Goal: Transaction & Acquisition: Book appointment/travel/reservation

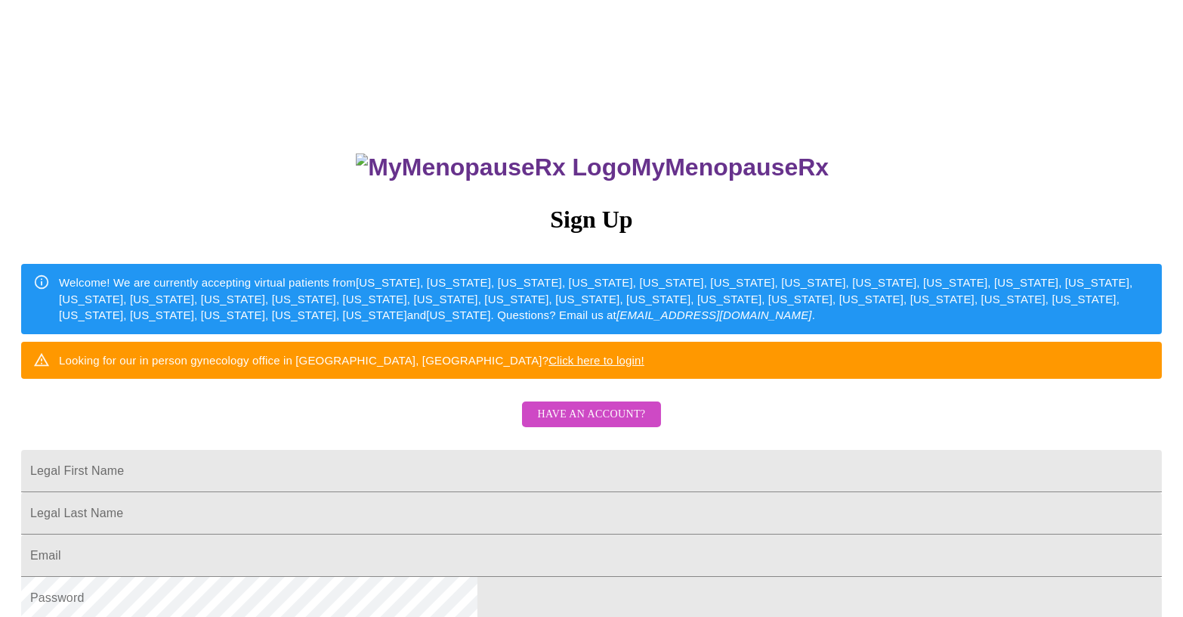
scroll to position [227, 0]
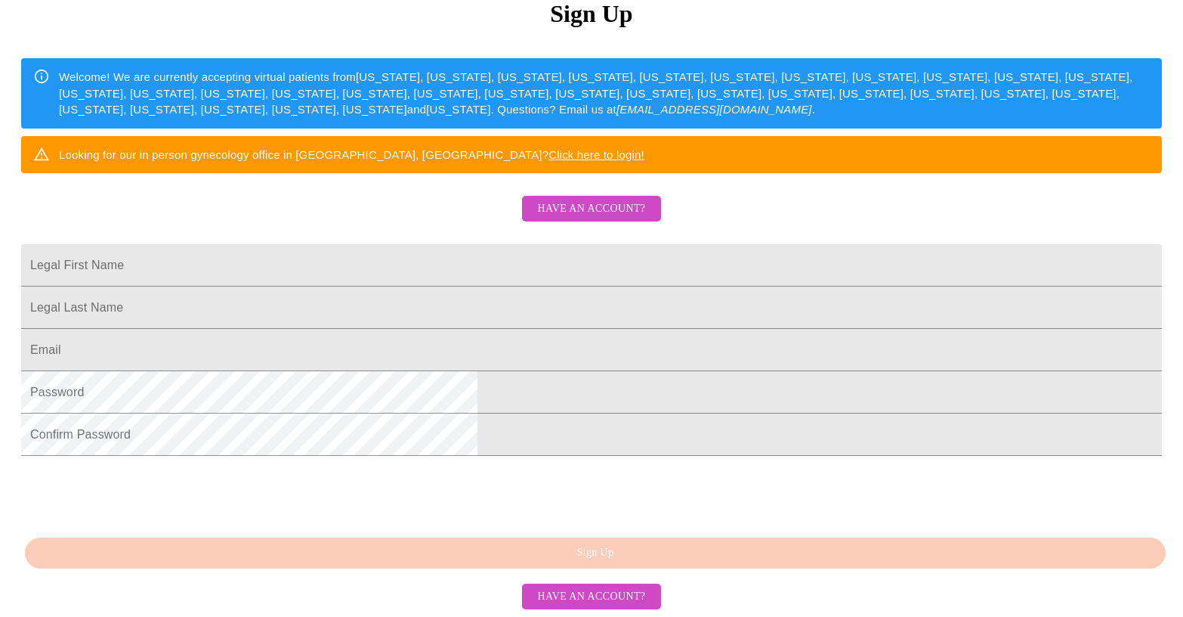
click at [585, 218] on span "Have an account?" at bounding box center [591, 208] width 108 height 19
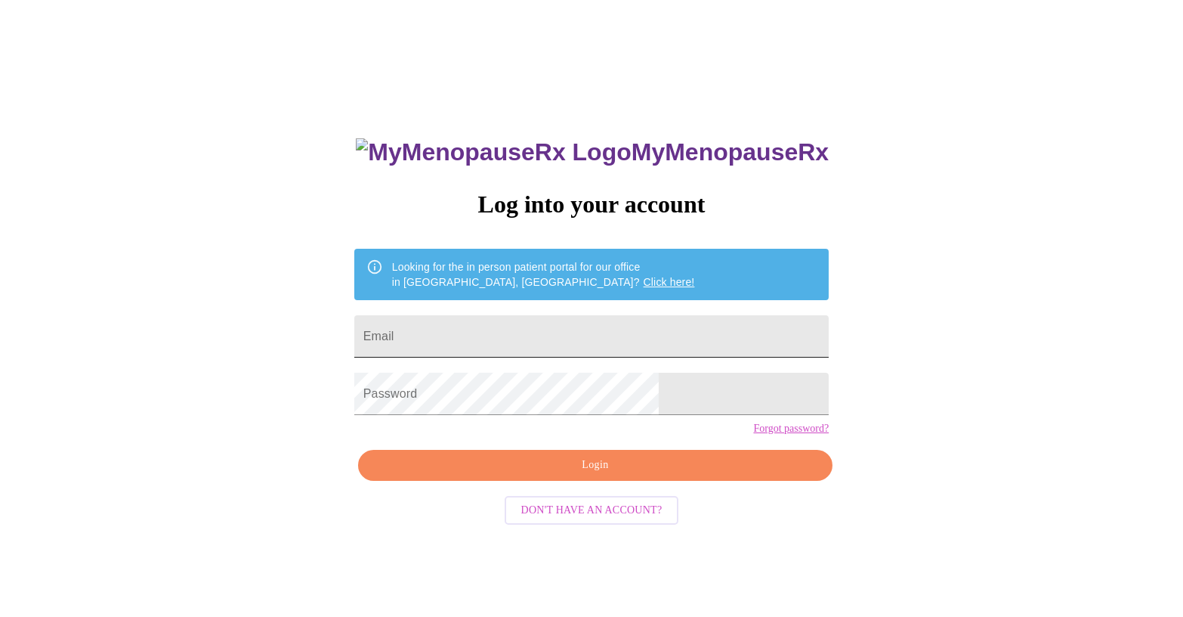
click at [557, 315] on input "Email" at bounding box center [591, 336] width 474 height 42
type input "[EMAIL_ADDRESS][DOMAIN_NAME]"
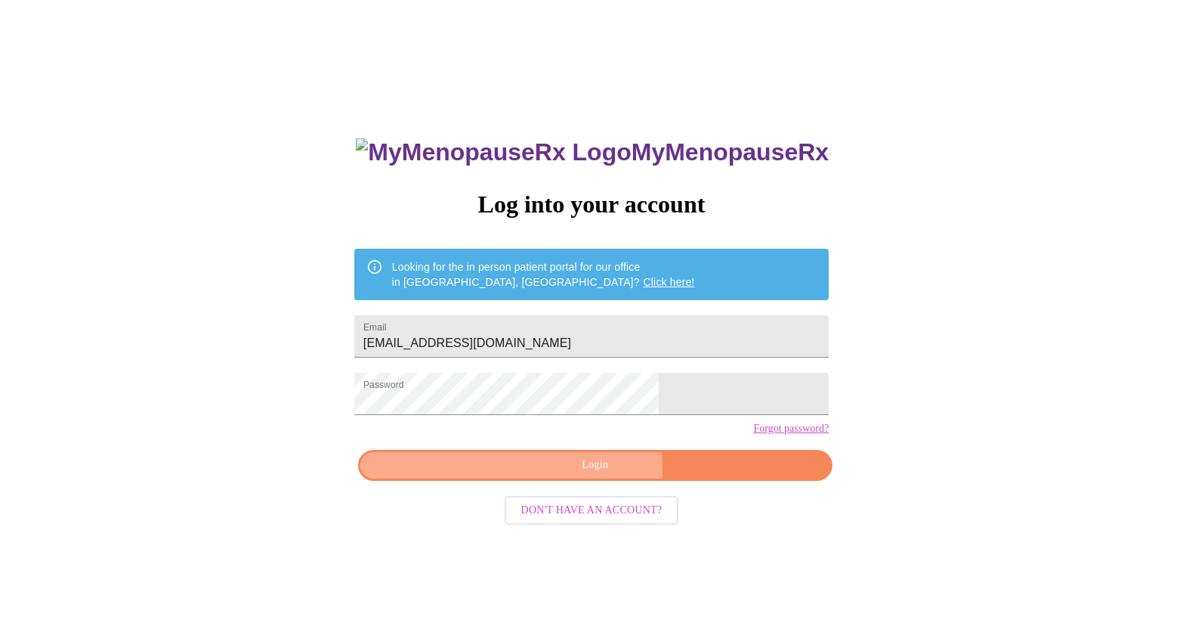
click at [592, 474] on span "Login" at bounding box center [596, 465] width 440 height 19
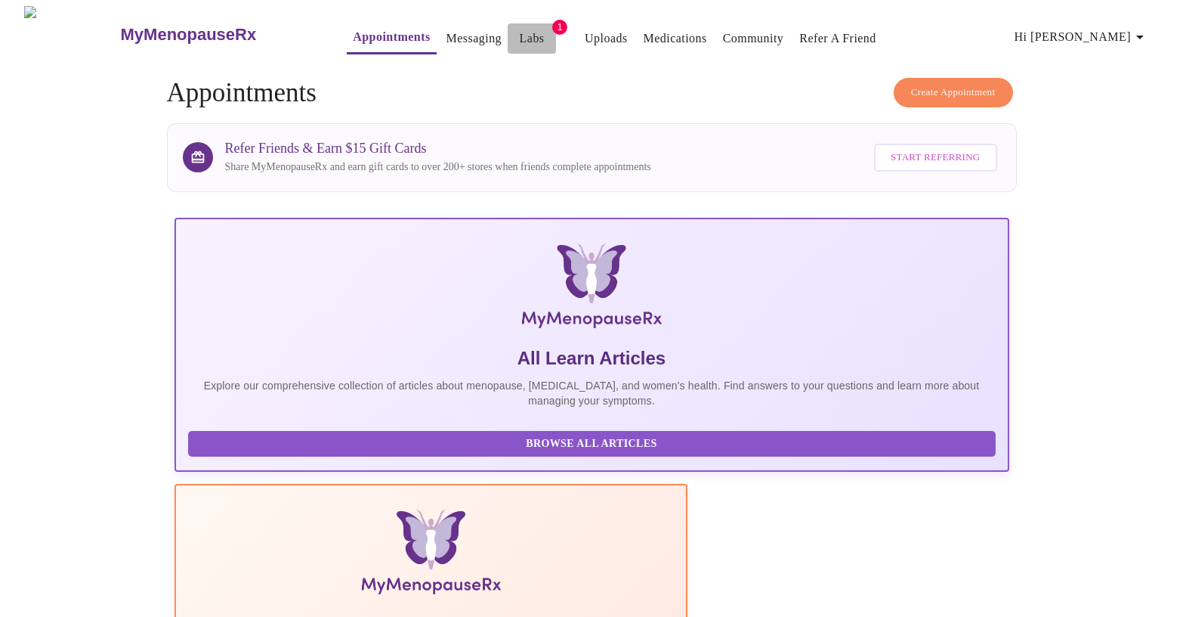
click at [520, 34] on link "Labs" at bounding box center [532, 38] width 25 height 21
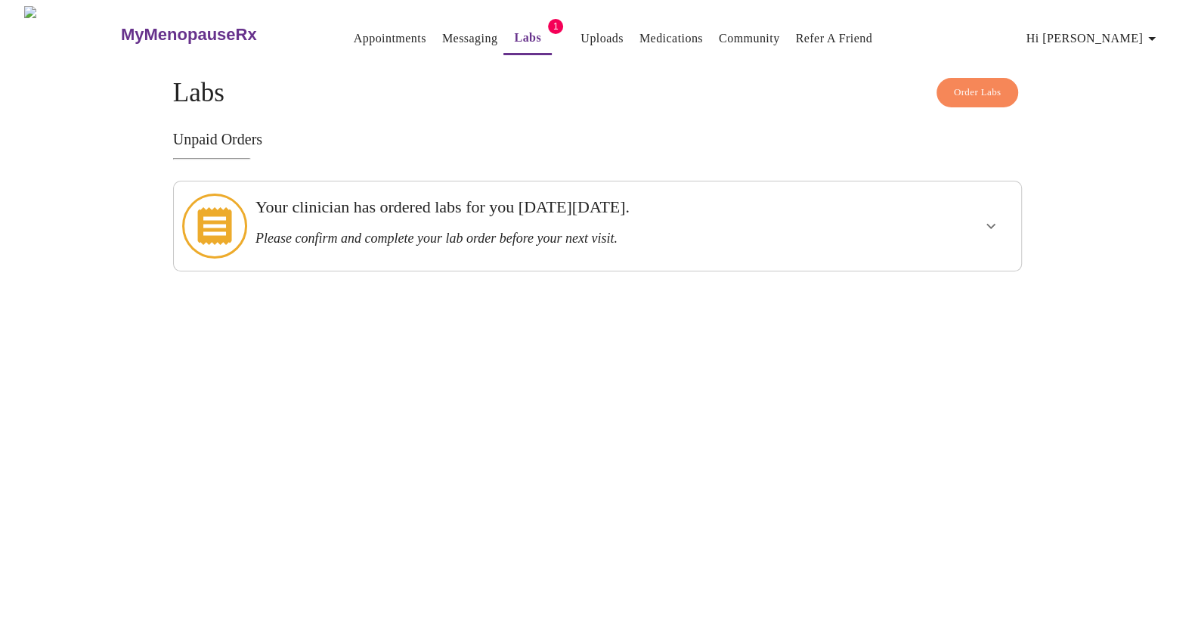
click at [498, 214] on h3 "Your clinician has ordered labs for you [DATE][DATE]." at bounding box center [556, 207] width 602 height 20
click at [988, 208] on button "show more" at bounding box center [990, 226] width 36 height 36
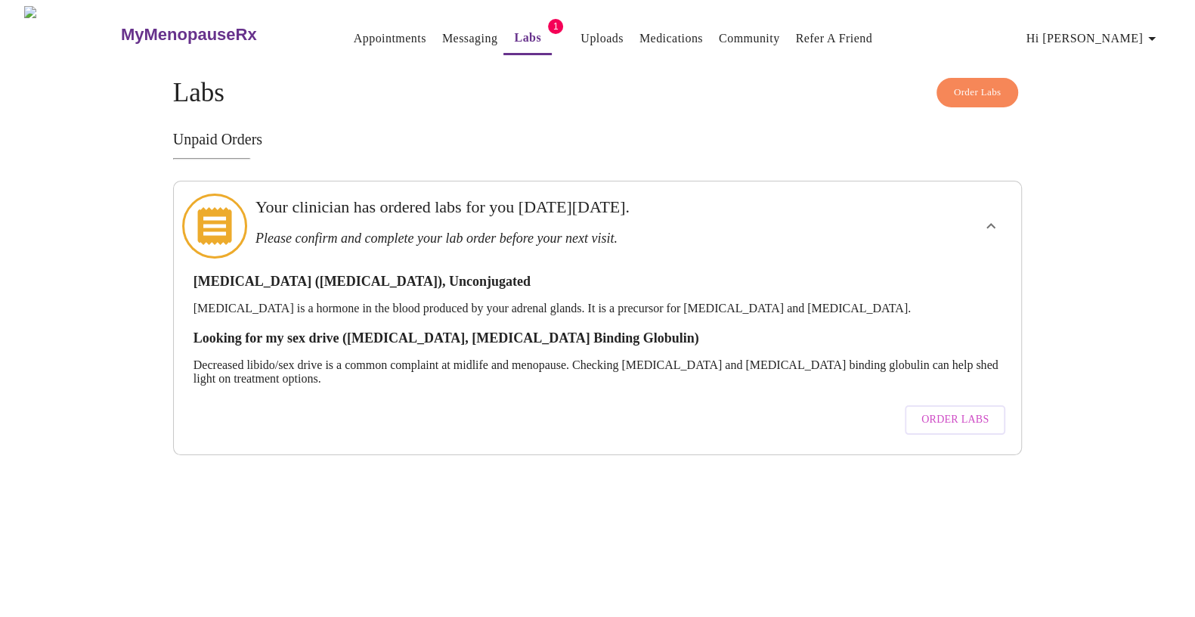
click at [372, 274] on h3 "[MEDICAL_DATA] ([MEDICAL_DATA]), Unconjugated" at bounding box center [597, 282] width 808 height 16
click at [224, 212] on icon at bounding box center [214, 226] width 34 height 38
click at [448, 30] on link "Messaging" at bounding box center [469, 38] width 55 height 21
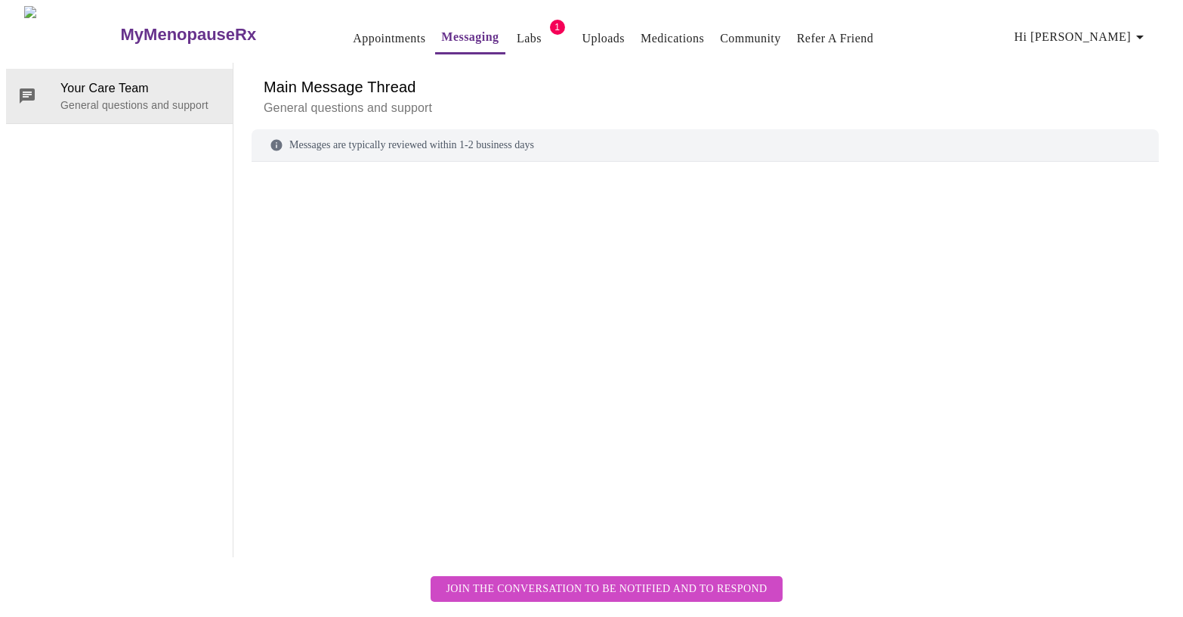
scroll to position [57, 0]
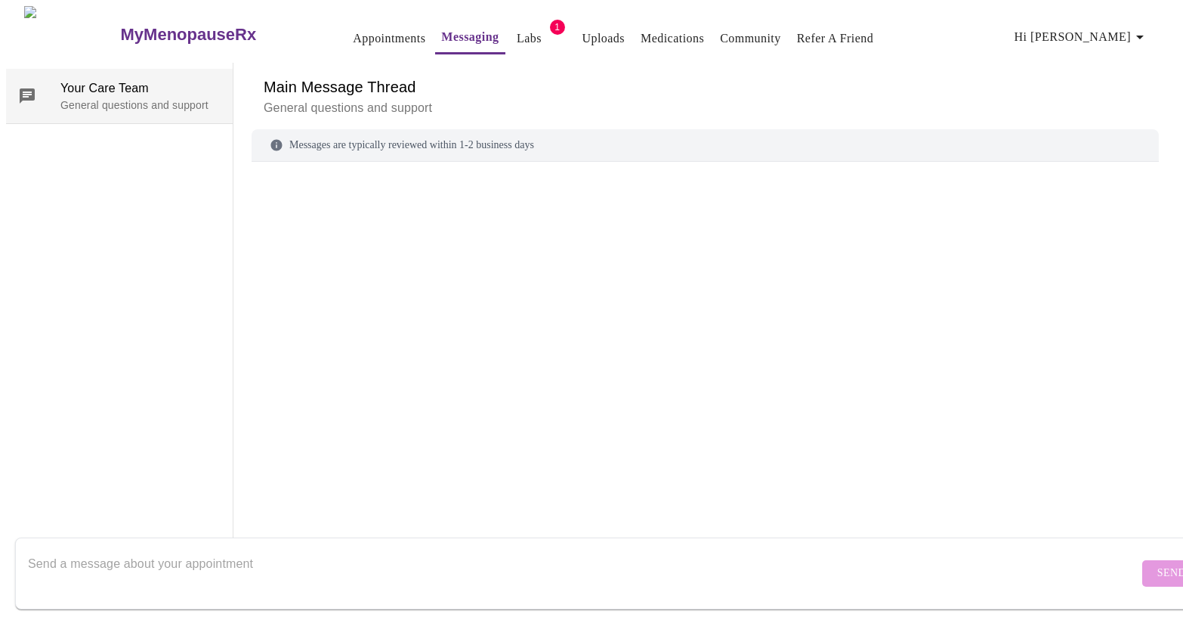
click at [82, 79] on span "Your Care Team" at bounding box center [140, 88] width 160 height 18
click at [173, 573] on textarea "Send a message about your appointment" at bounding box center [583, 573] width 1111 height 48
click at [258, 549] on textarea "Send a message about your appointment" at bounding box center [583, 573] width 1111 height 48
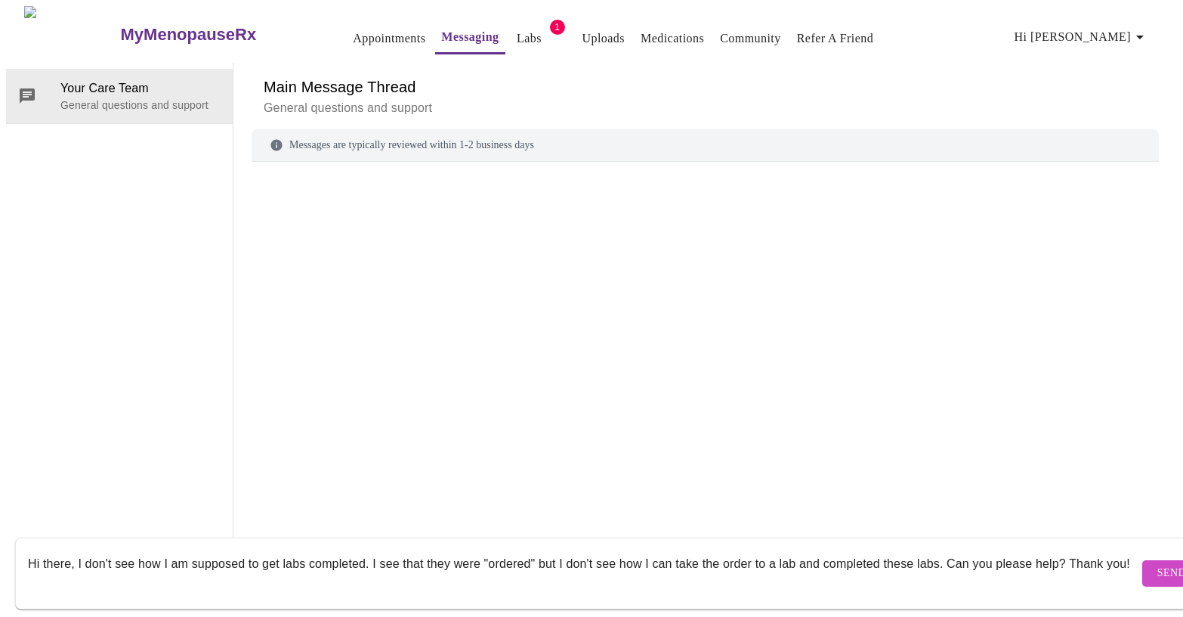
type textarea "Hi there, I don't see how I am supposed to get labs completed. I see that they …"
click at [1157, 564] on span "Send" at bounding box center [1171, 573] width 29 height 19
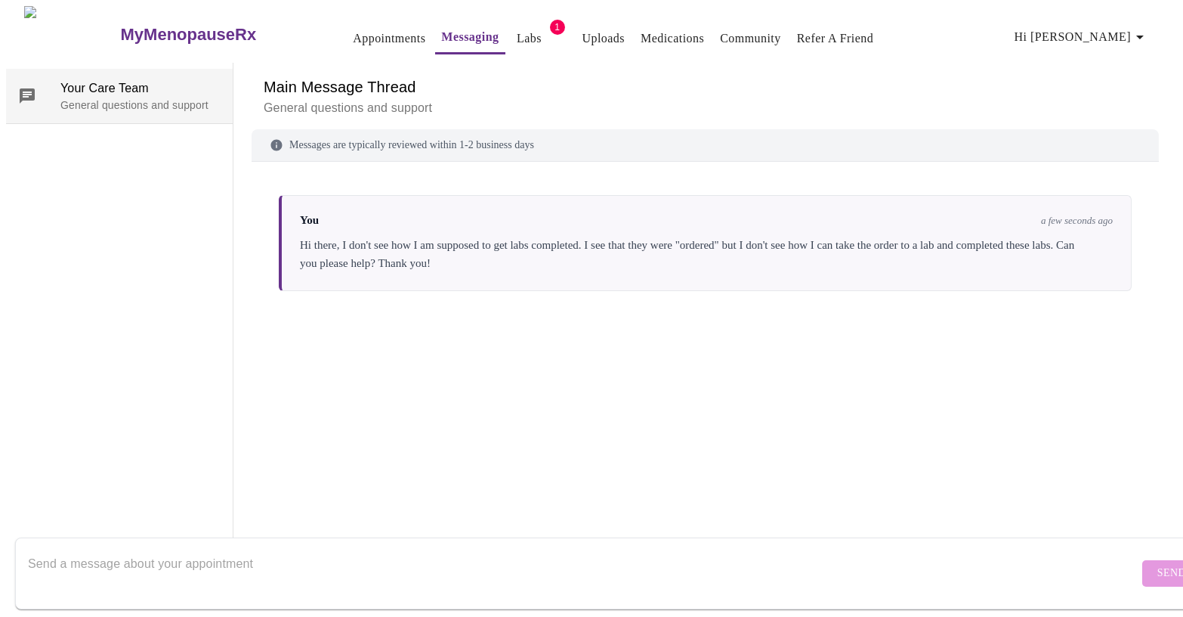
click at [42, 87] on div at bounding box center [39, 96] width 42 height 18
click at [353, 35] on link "Appointments" at bounding box center [389, 38] width 73 height 21
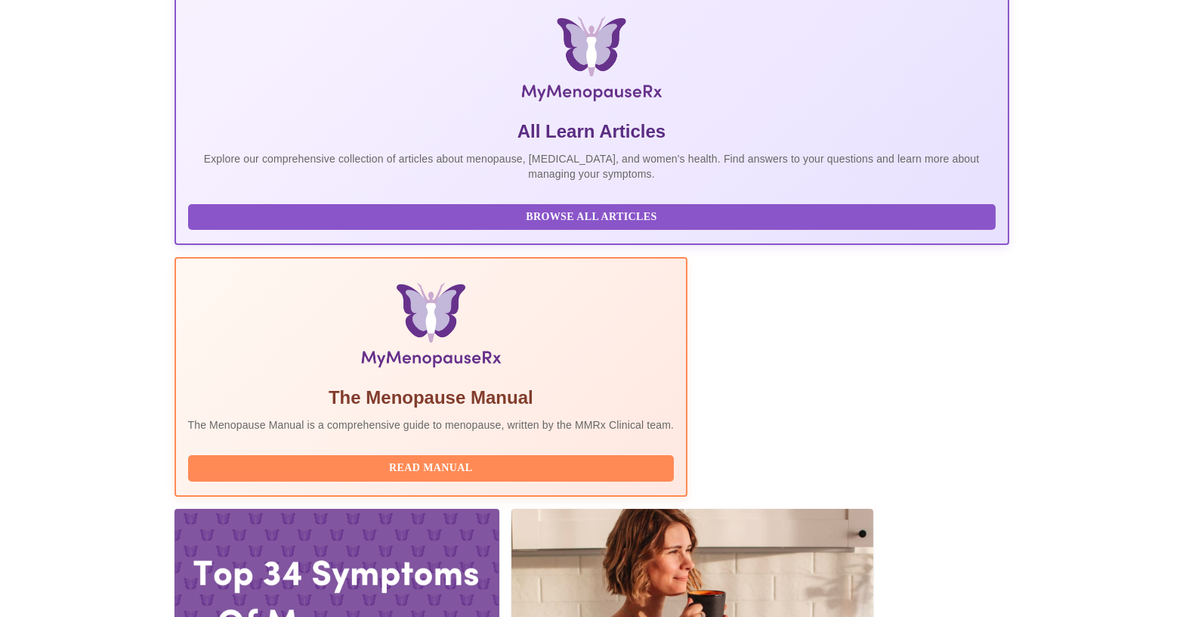
scroll to position [377, 0]
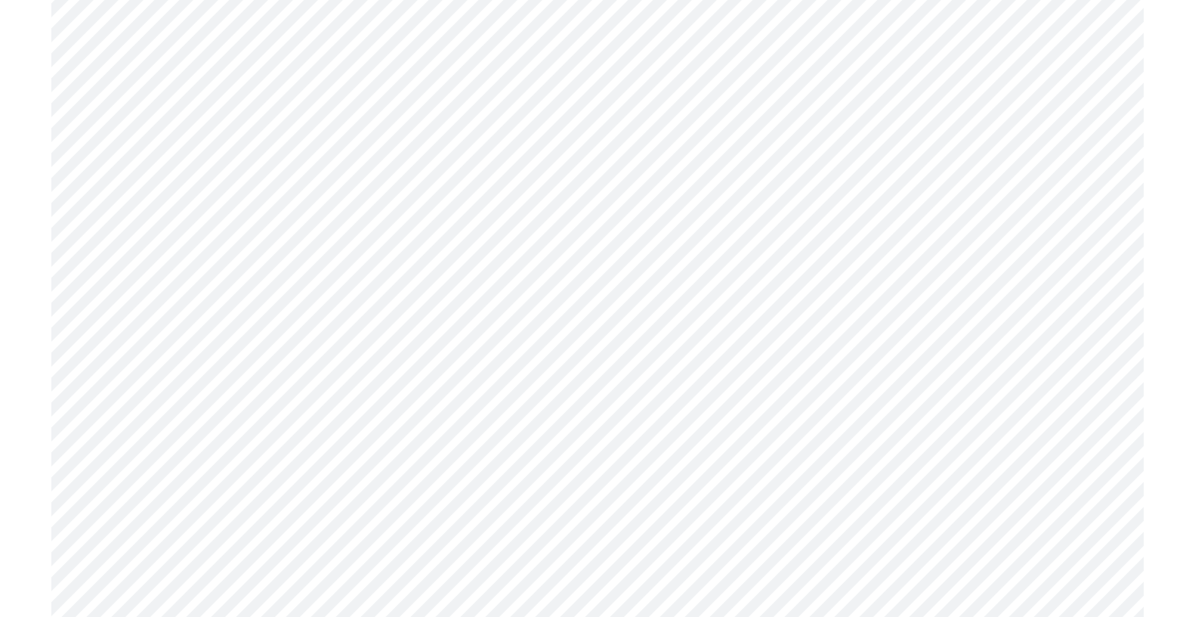
scroll to position [6567, 0]
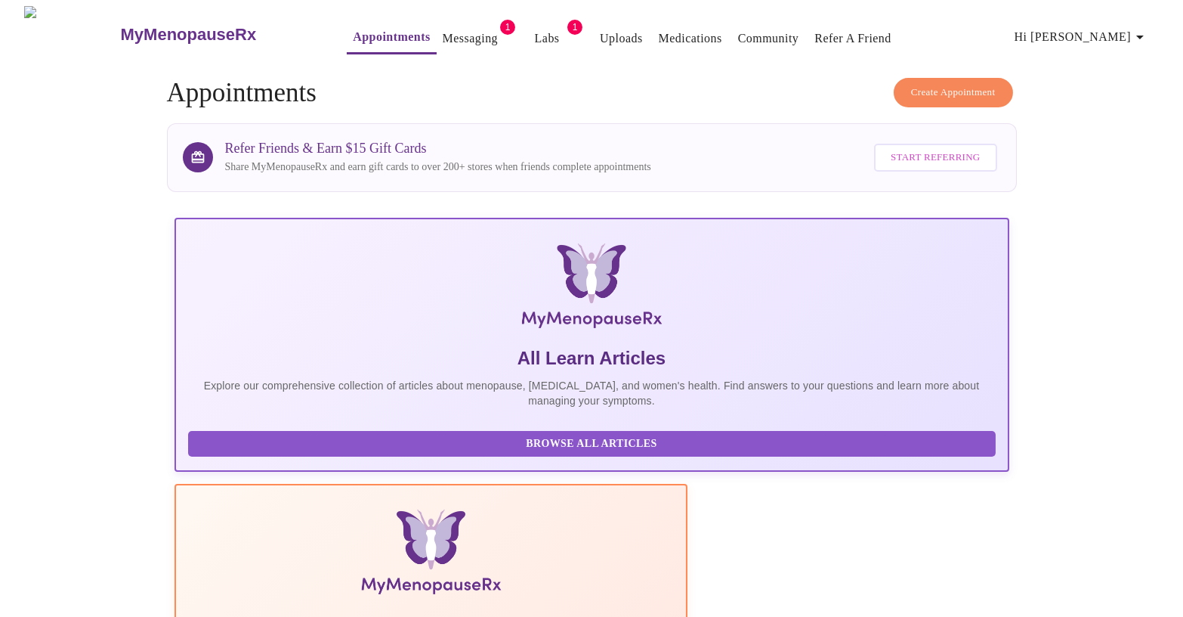
click at [1099, 30] on span "Hi [PERSON_NAME]" at bounding box center [1082, 36] width 134 height 21
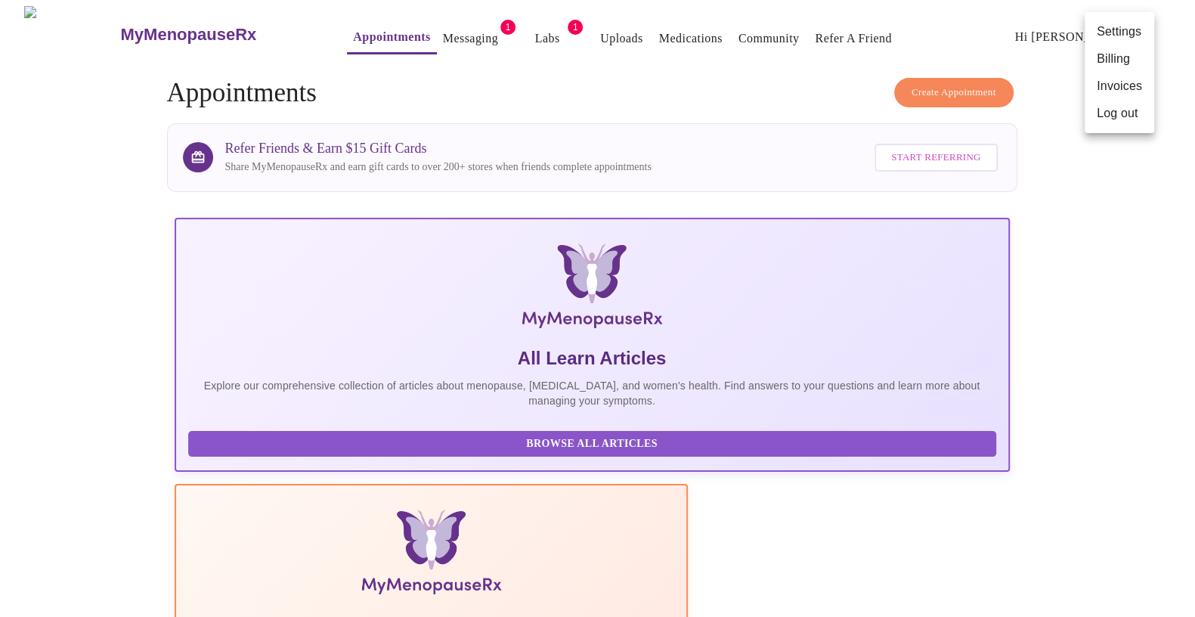
click at [424, 36] on div at bounding box center [597, 308] width 1195 height 617
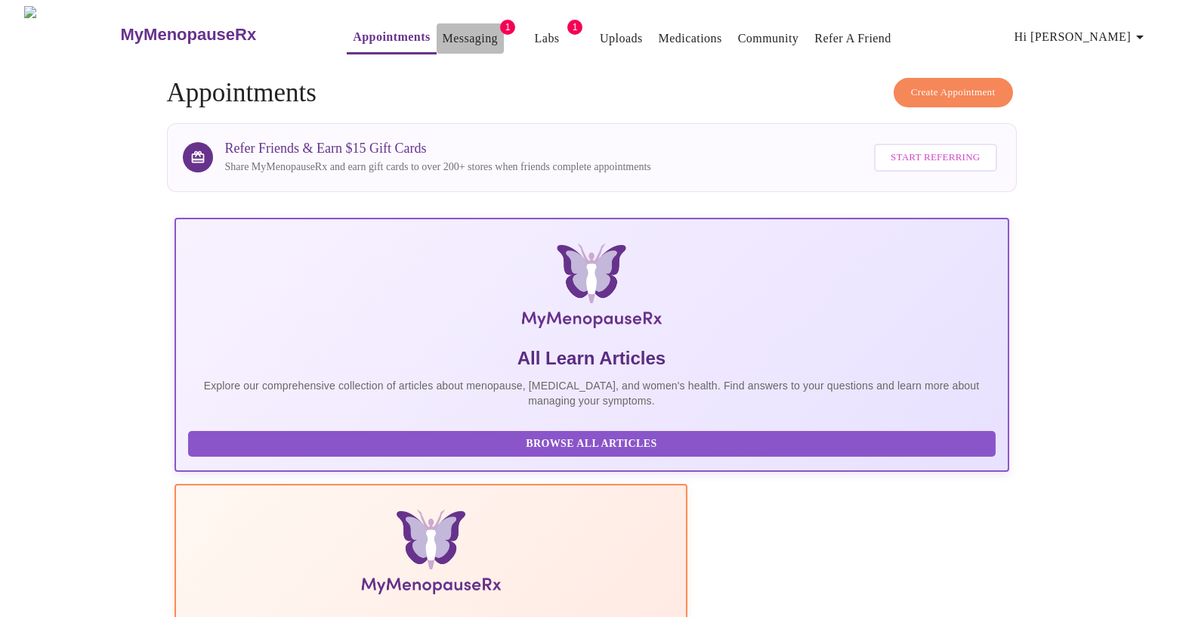
click at [443, 29] on link "Messaging" at bounding box center [470, 38] width 55 height 21
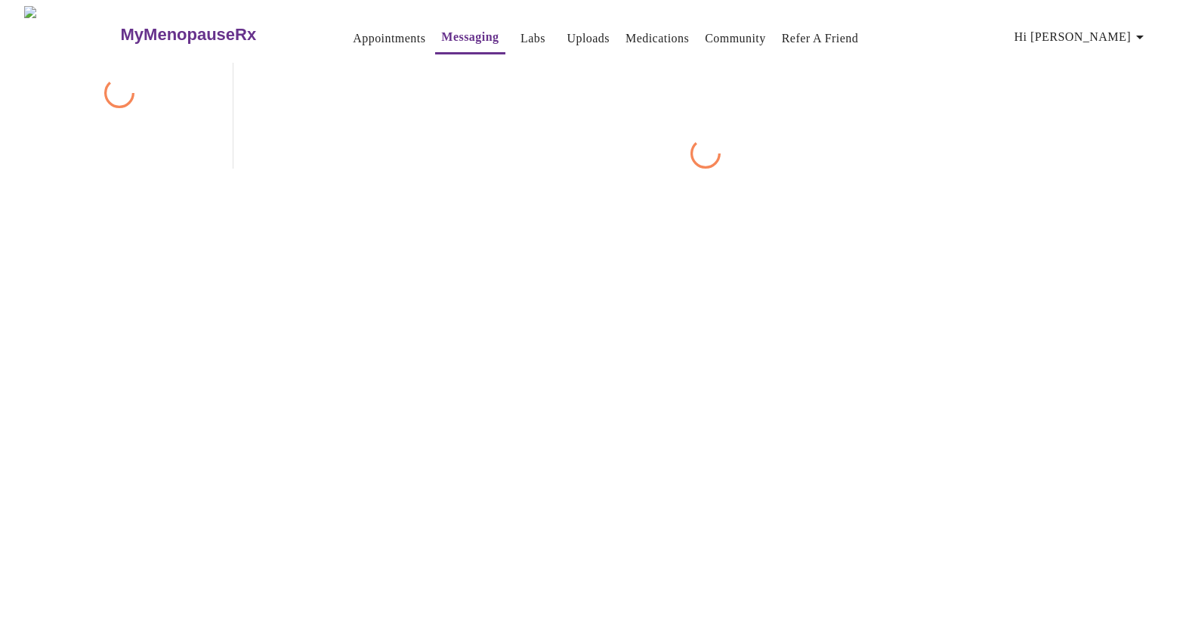
scroll to position [57, 0]
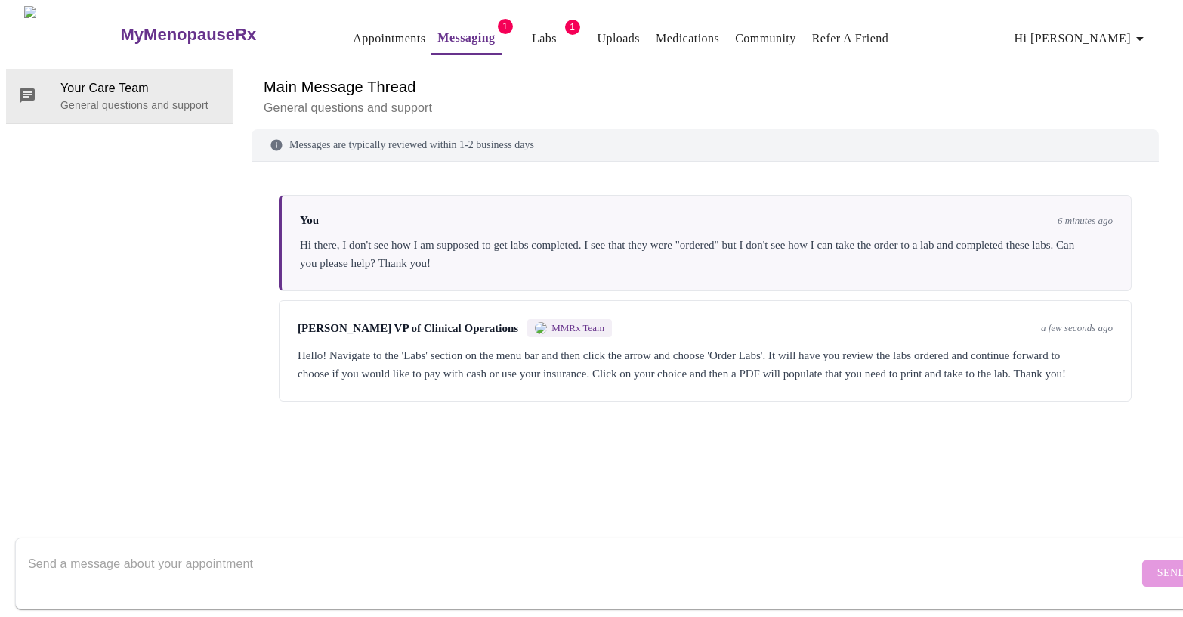
click at [1003, 558] on textarea "Send a message about your appointment" at bounding box center [583, 573] width 1111 height 48
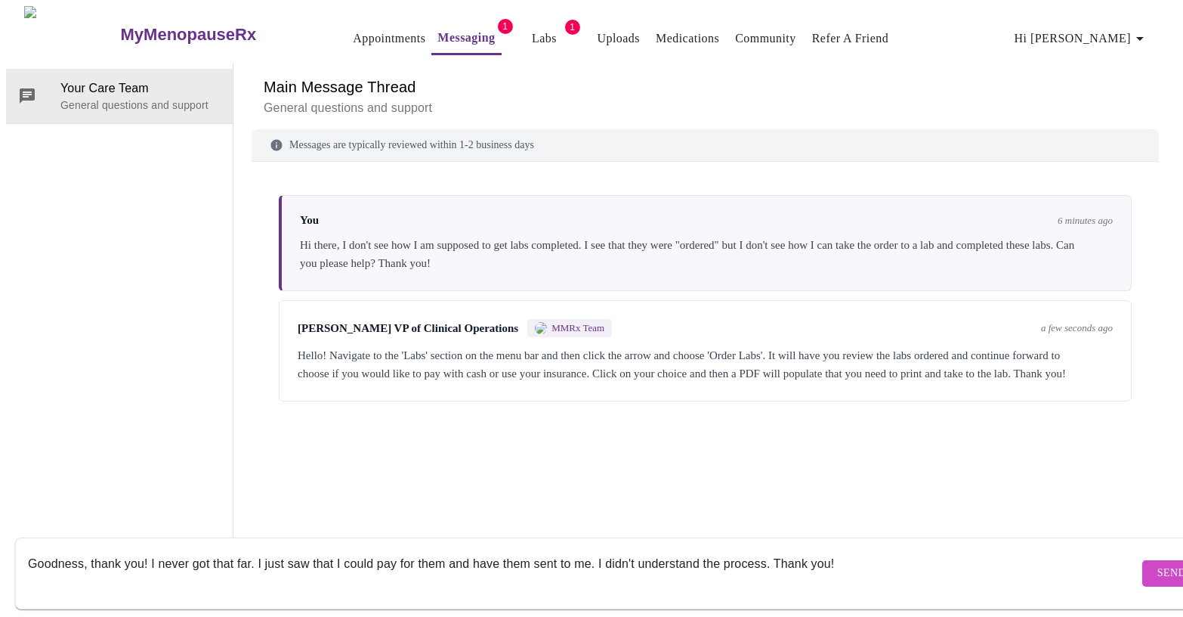
type textarea "Goodness, thank you! I never got that far. I just saw that I could pay for them…"
click at [1157, 564] on span "Send" at bounding box center [1171, 573] width 29 height 19
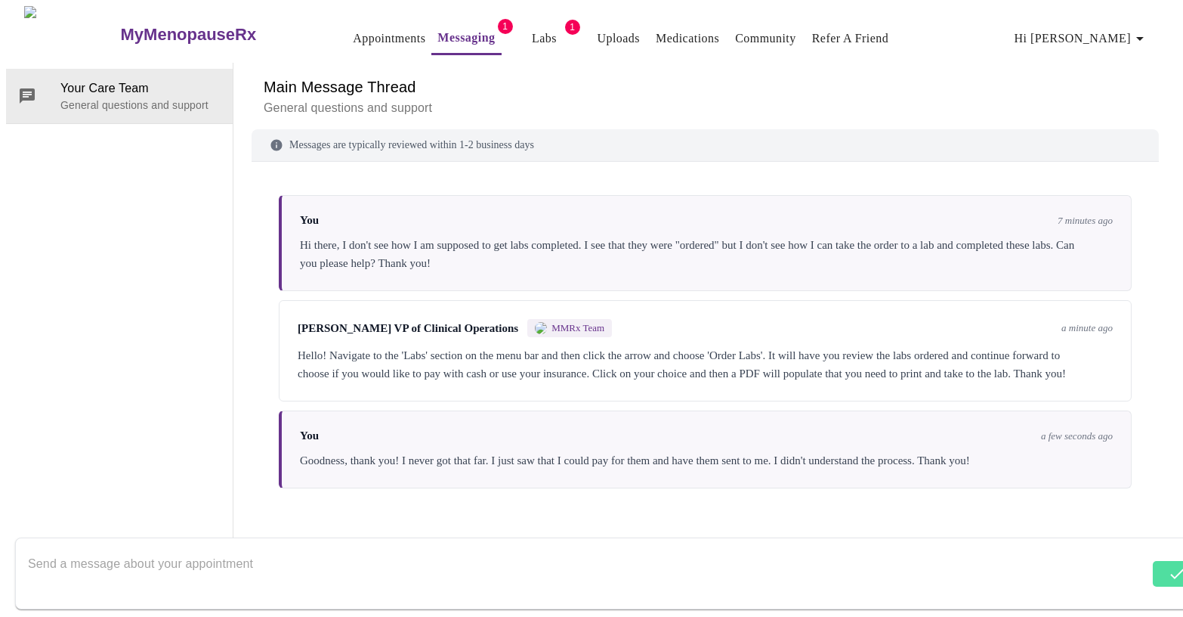
scroll to position [0, 0]
click at [532, 34] on link "Labs" at bounding box center [544, 38] width 25 height 21
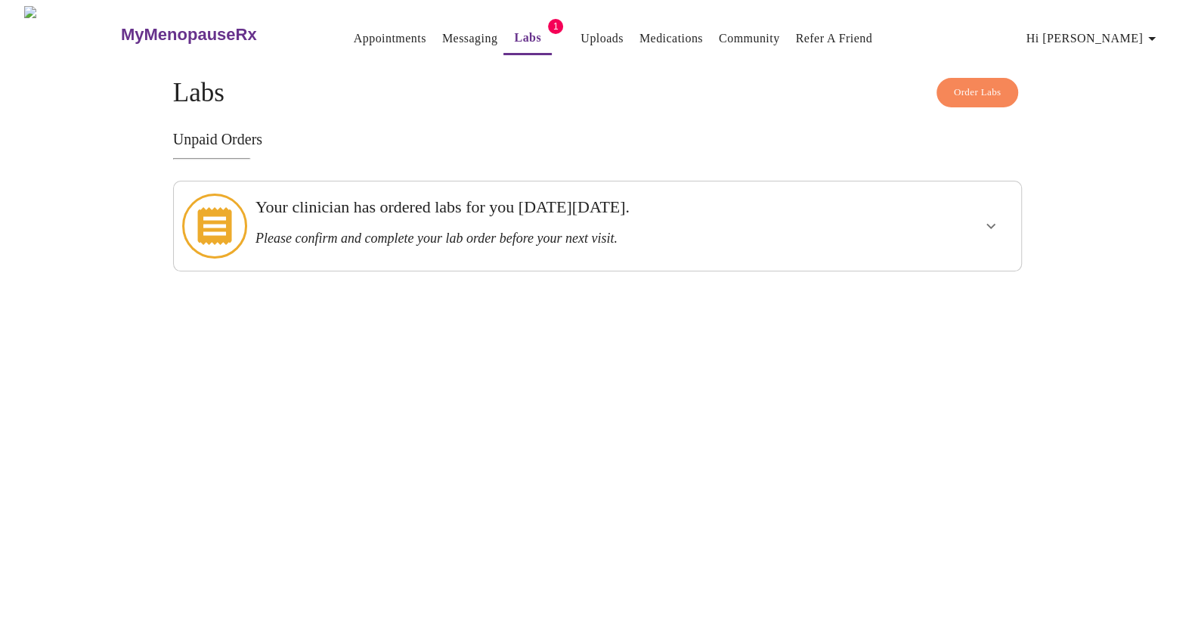
click at [403, 234] on h3 "Please confirm and complete your lab order before your next visit." at bounding box center [556, 238] width 602 height 16
click at [986, 224] on icon "show more" at bounding box center [990, 226] width 18 height 18
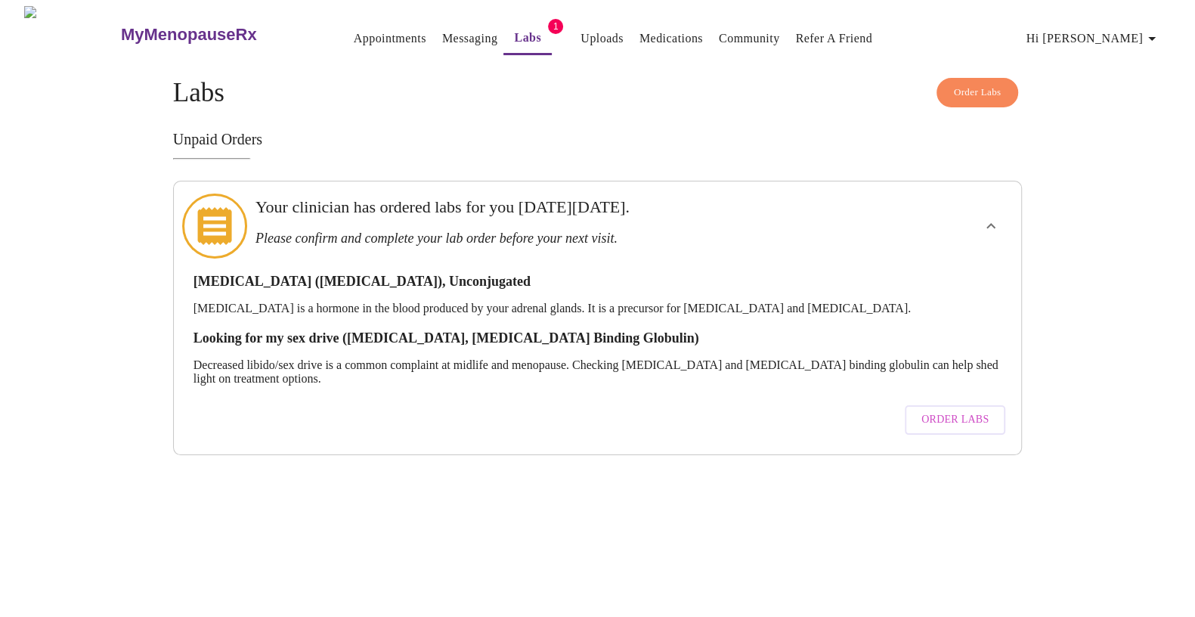
click at [946, 410] on span "Order Labs" at bounding box center [954, 419] width 67 height 19
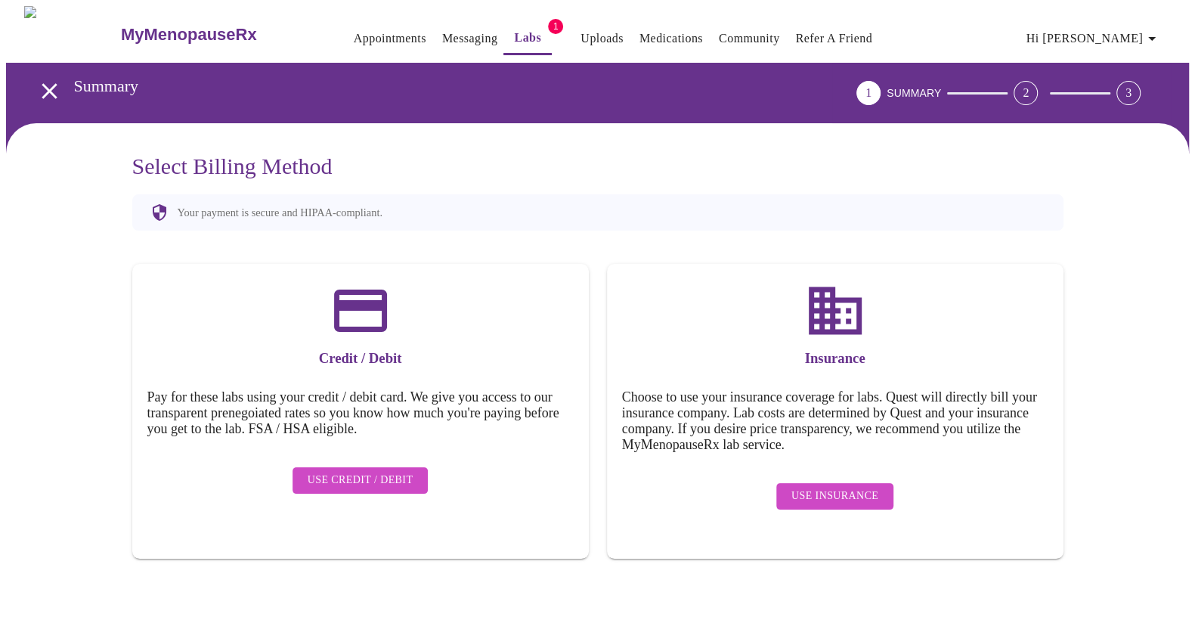
click at [827, 487] on span "Use Insurance" at bounding box center [834, 496] width 87 height 19
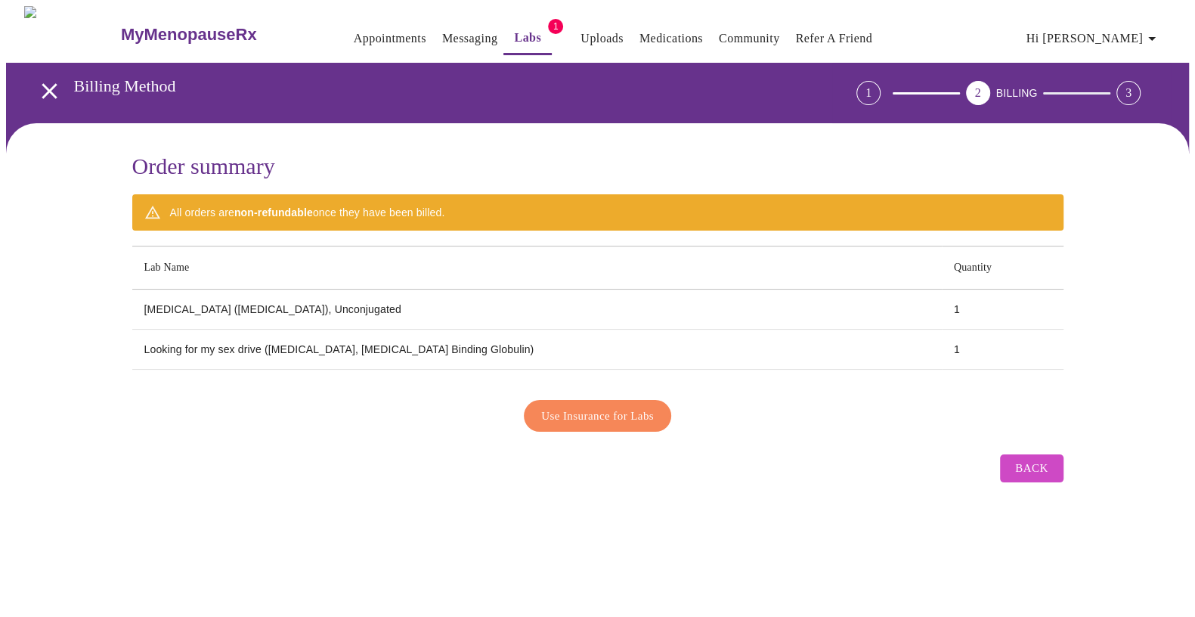
click at [605, 412] on span "Use Insurance for Labs" at bounding box center [597, 416] width 113 height 20
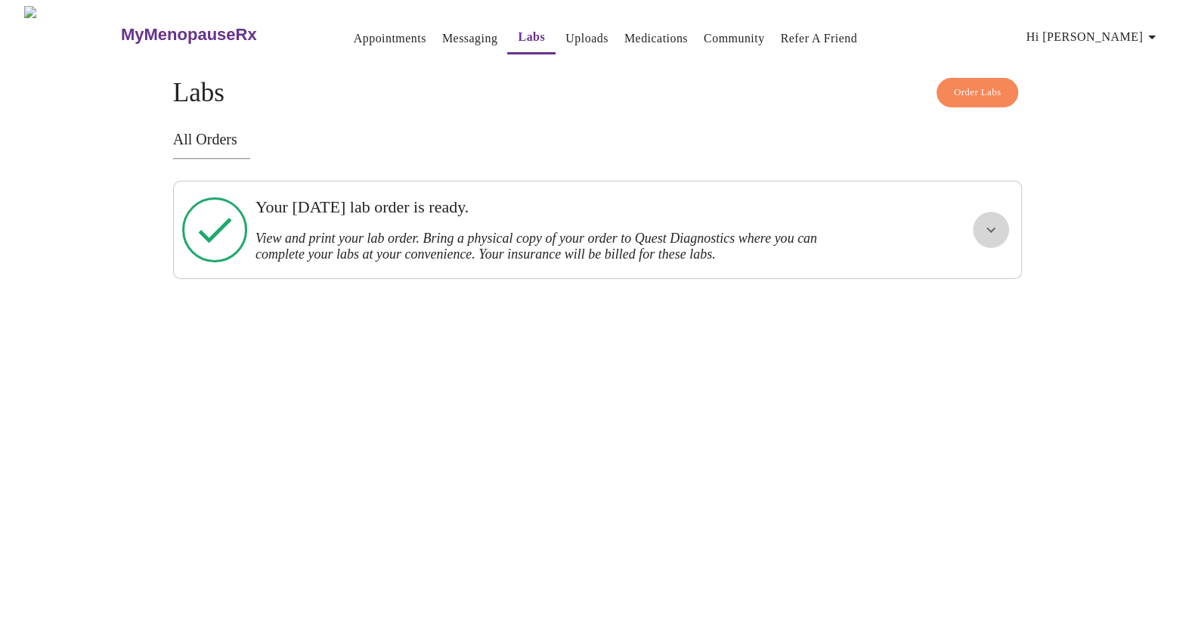
click at [994, 229] on icon "show more" at bounding box center [990, 230] width 18 height 18
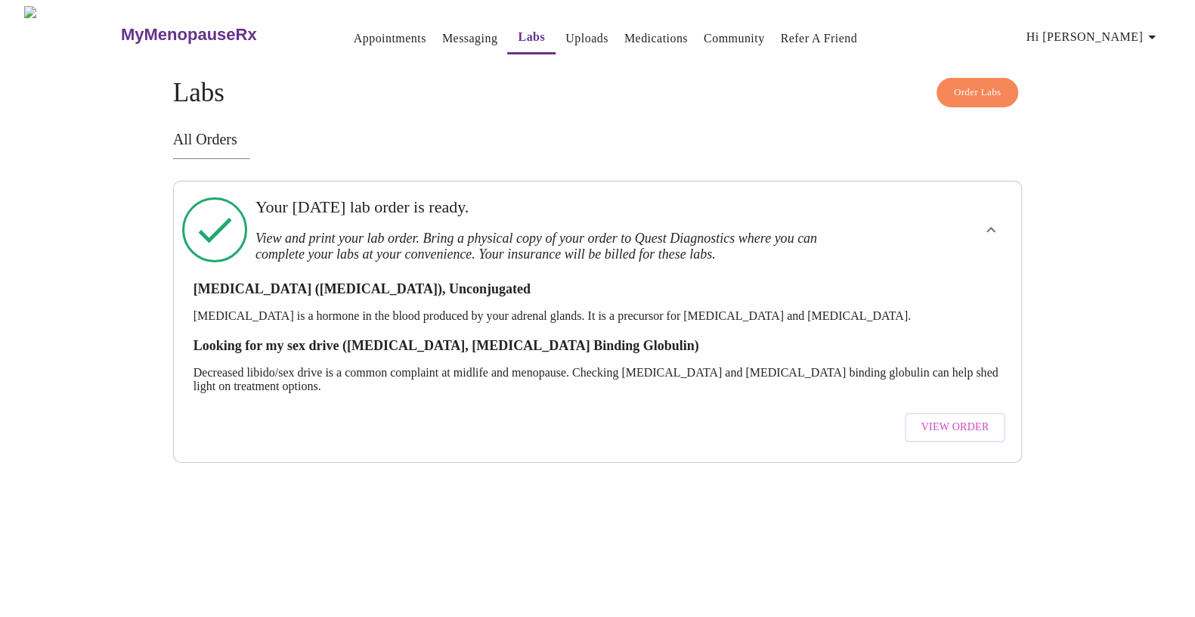
click at [975, 422] on span "View Order" at bounding box center [955, 427] width 68 height 19
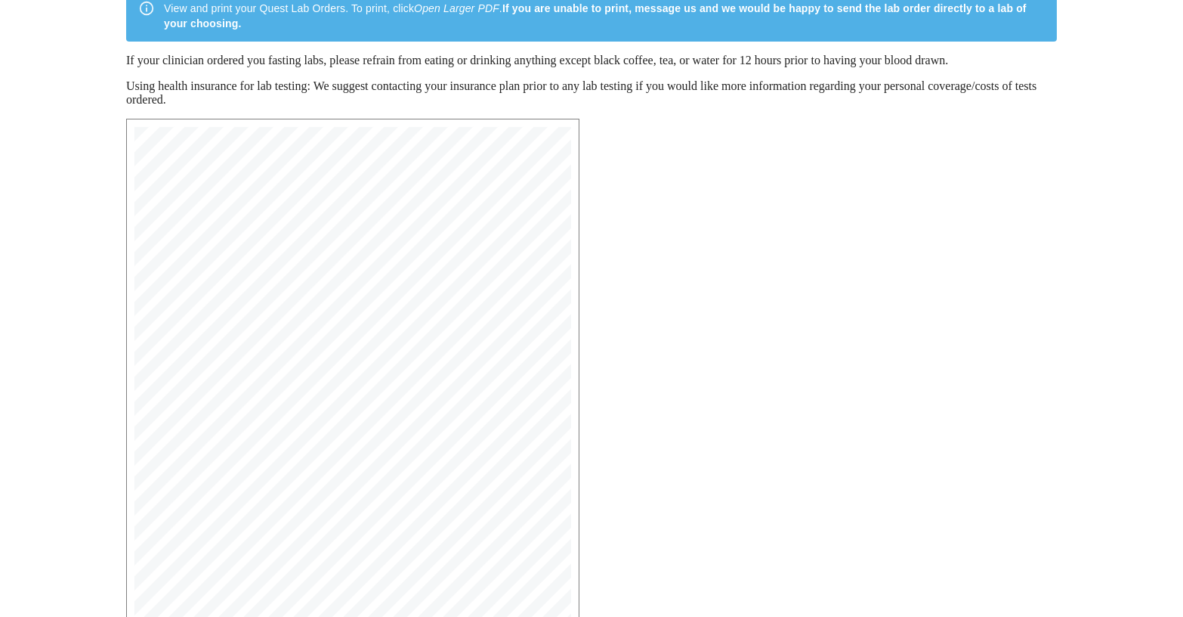
scroll to position [311, 0]
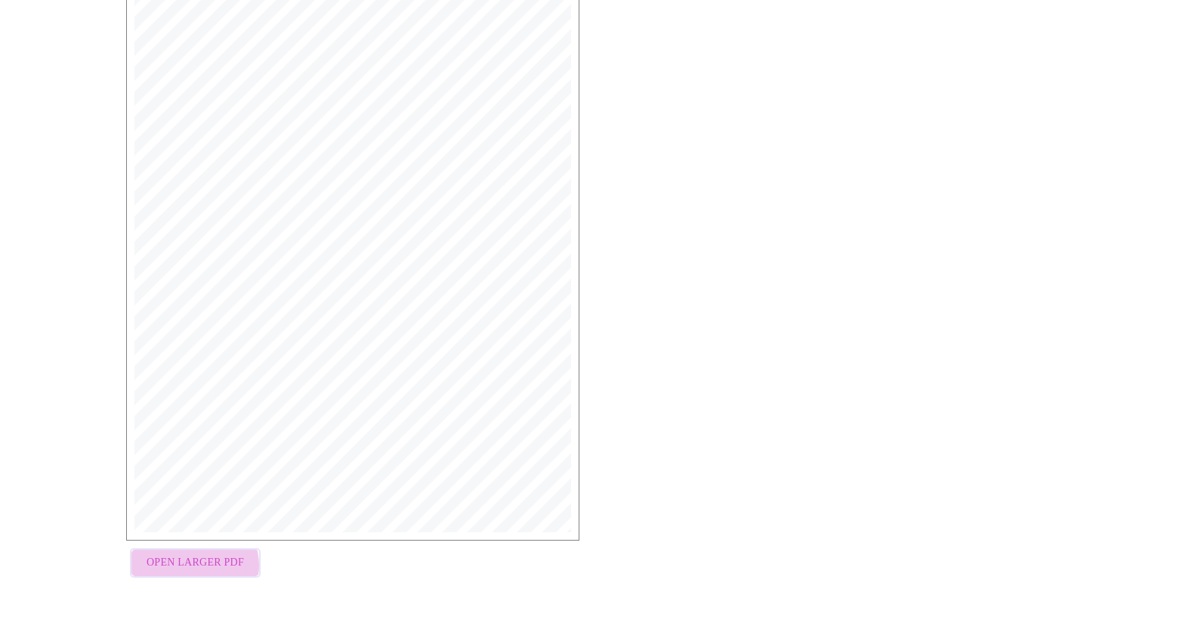
click at [193, 567] on span "Open Larger PDF" at bounding box center [195, 562] width 97 height 19
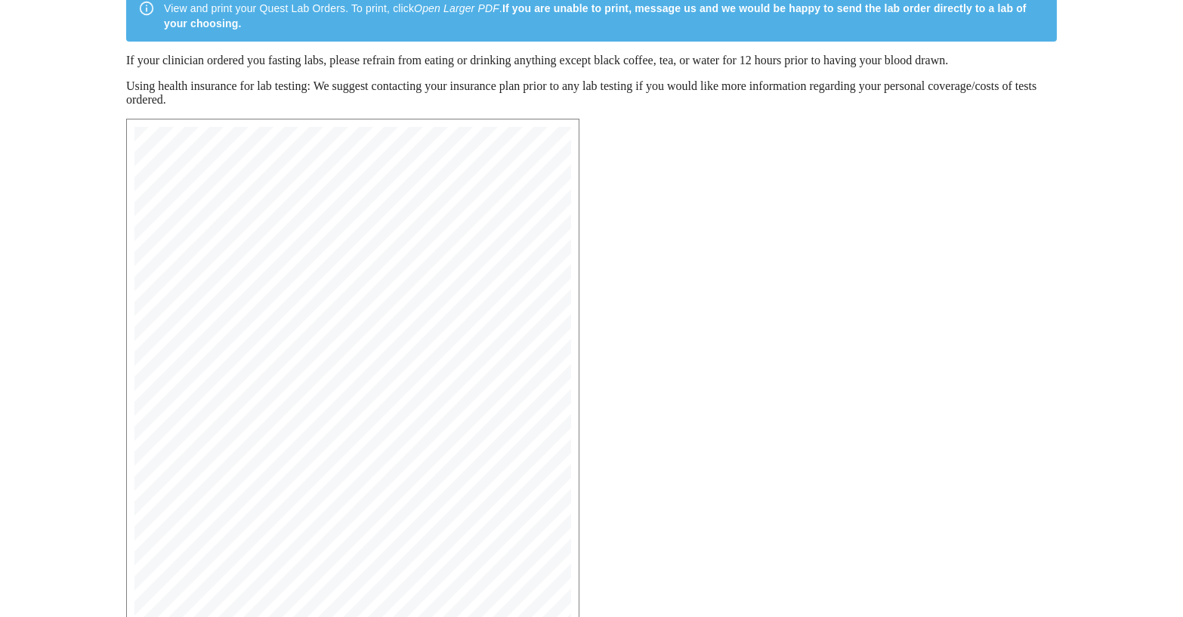
scroll to position [227, 0]
